Goal: Find contact information: Find contact information

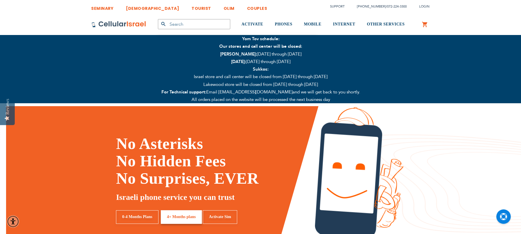
type input "smarx"
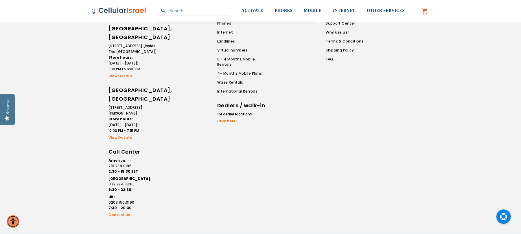
scroll to position [1172, 0]
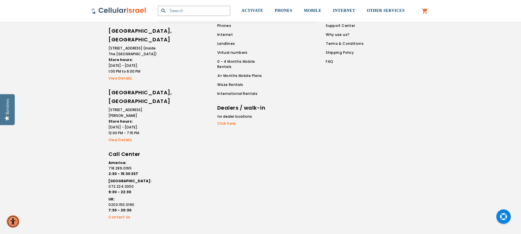
click at [128, 76] on link "View Details" at bounding box center [133, 78] width 49 height 5
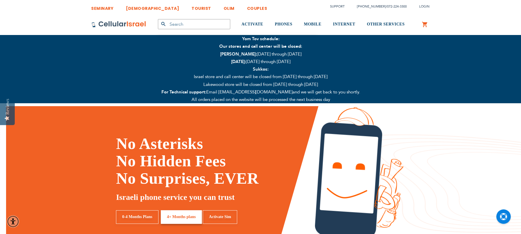
type input "smarx"
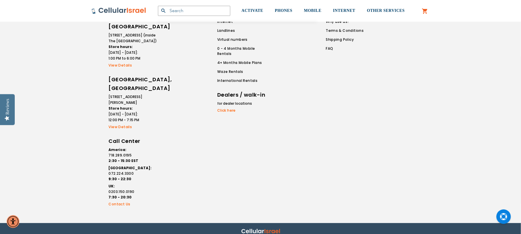
scroll to position [1190, 0]
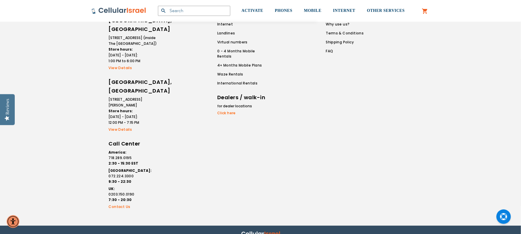
click at [233, 115] on link "Click here" at bounding box center [241, 113] width 49 height 5
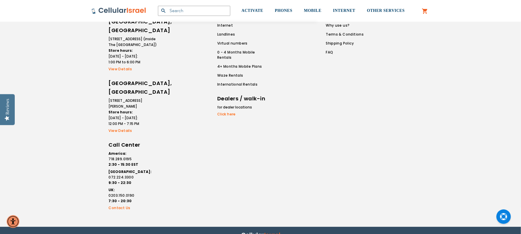
scroll to position [1181, 0]
